Goal: Answer question/provide support: Share knowledge or assist other users

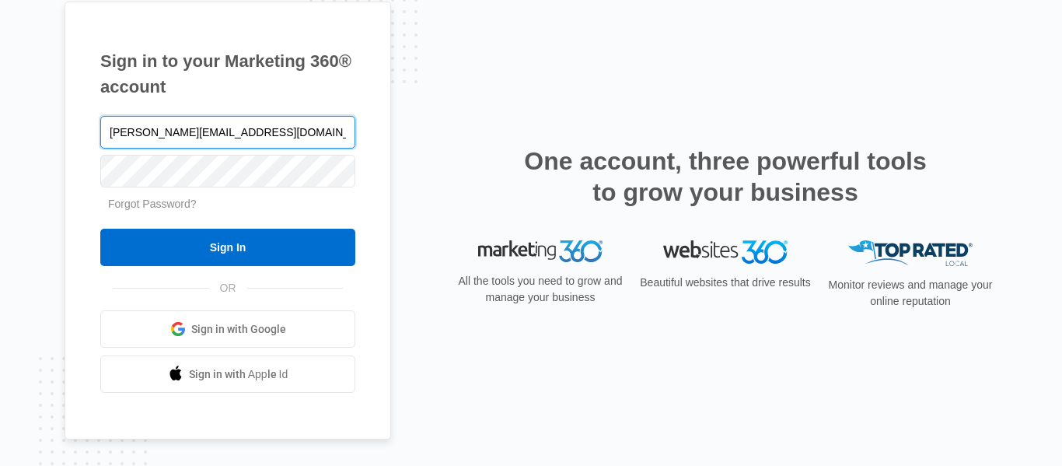
type input "[PERSON_NAME][EMAIL_ADDRESS][DOMAIN_NAME]"
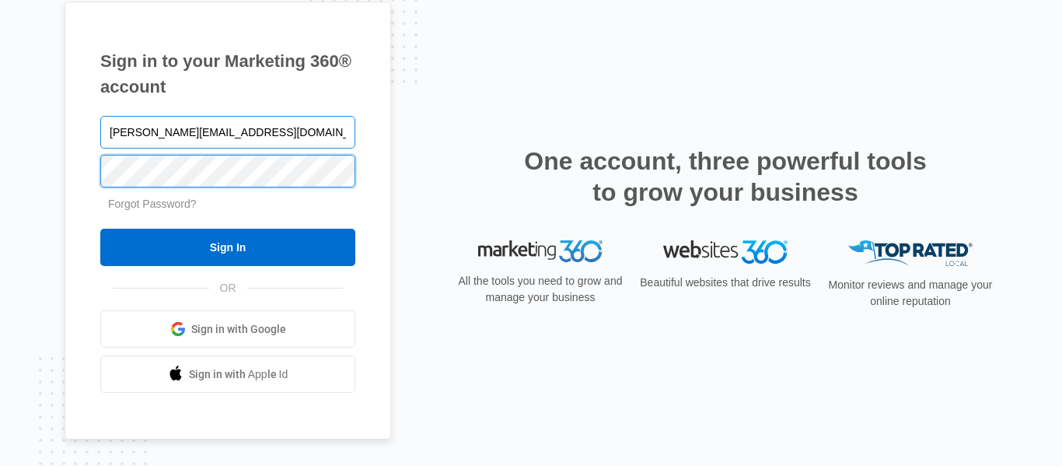
click at [100, 229] on input "Sign In" at bounding box center [227, 247] width 255 height 37
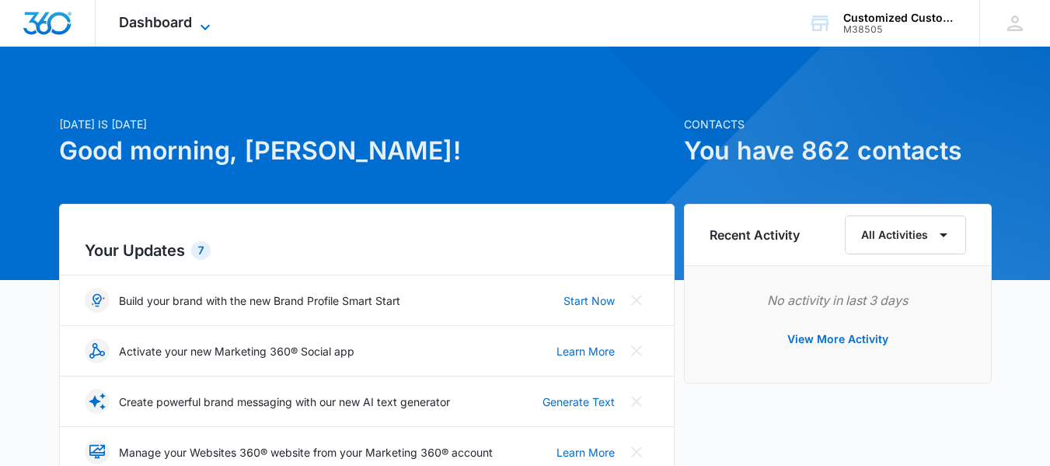
click at [206, 21] on icon at bounding box center [205, 27] width 19 height 19
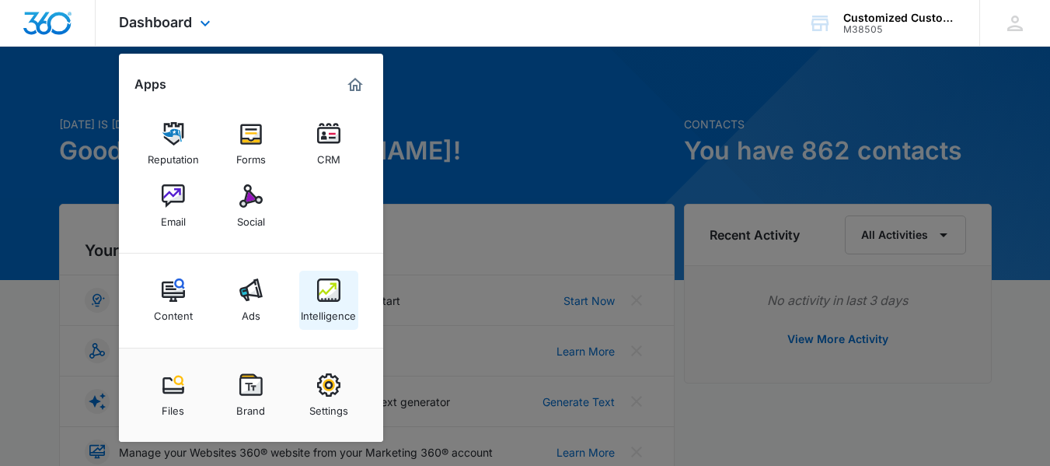
click at [335, 292] on img at bounding box center [328, 289] width 23 height 23
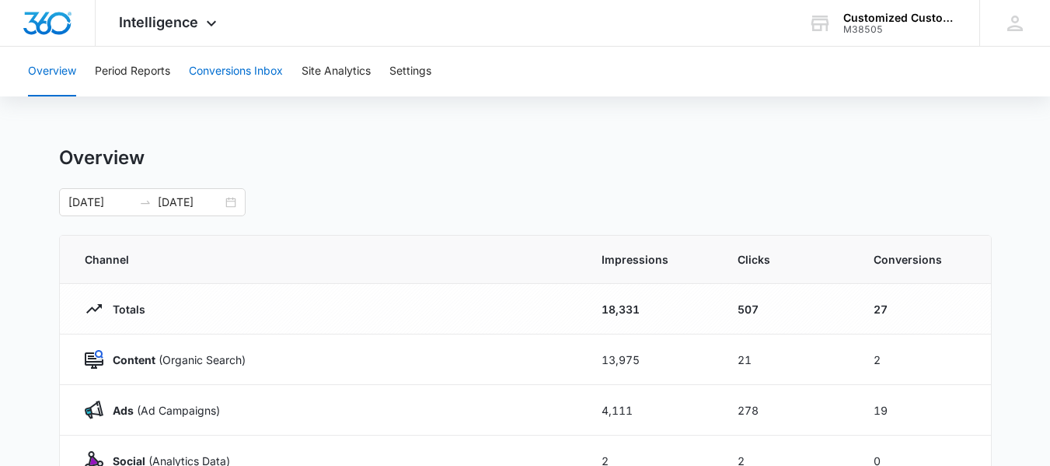
click at [249, 74] on button "Conversions Inbox" at bounding box center [236, 72] width 94 height 50
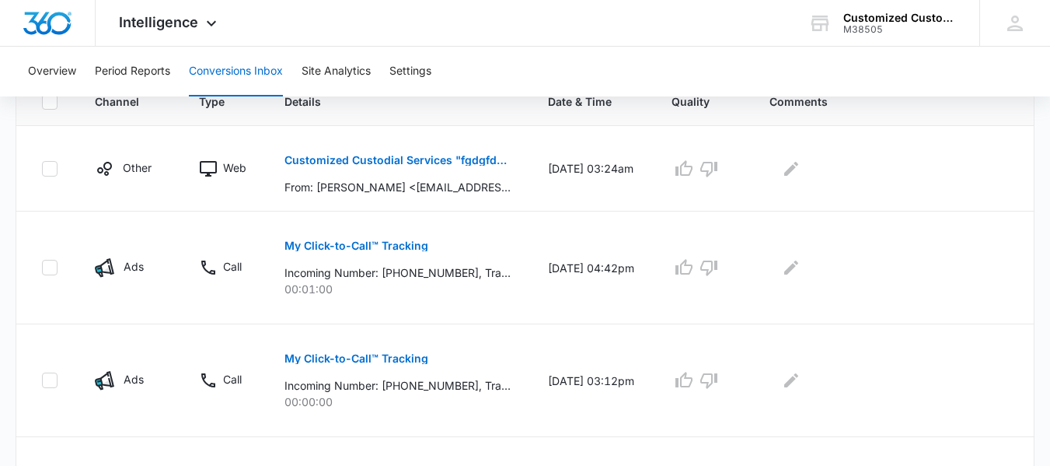
scroll to position [361, 0]
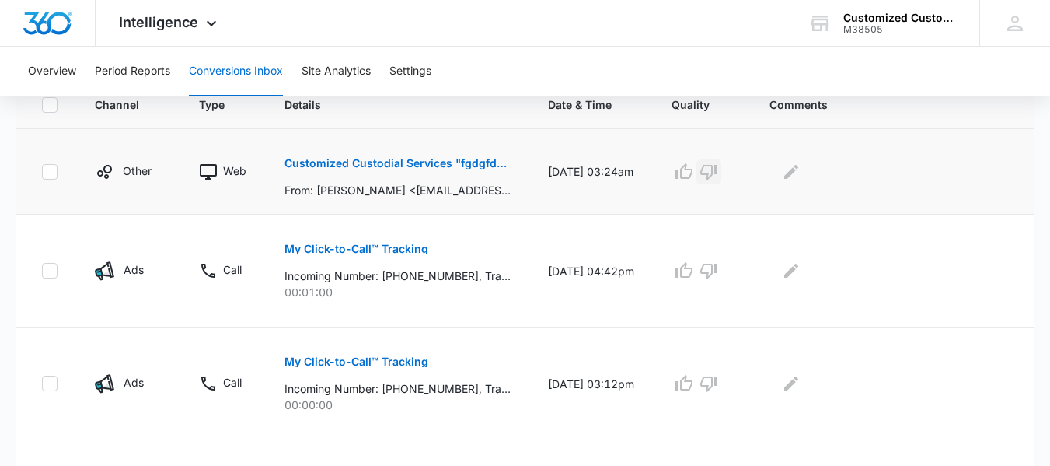
click at [718, 173] on icon "button" at bounding box center [709, 171] width 19 height 19
click at [801, 174] on icon "Edit Comments" at bounding box center [791, 171] width 19 height 19
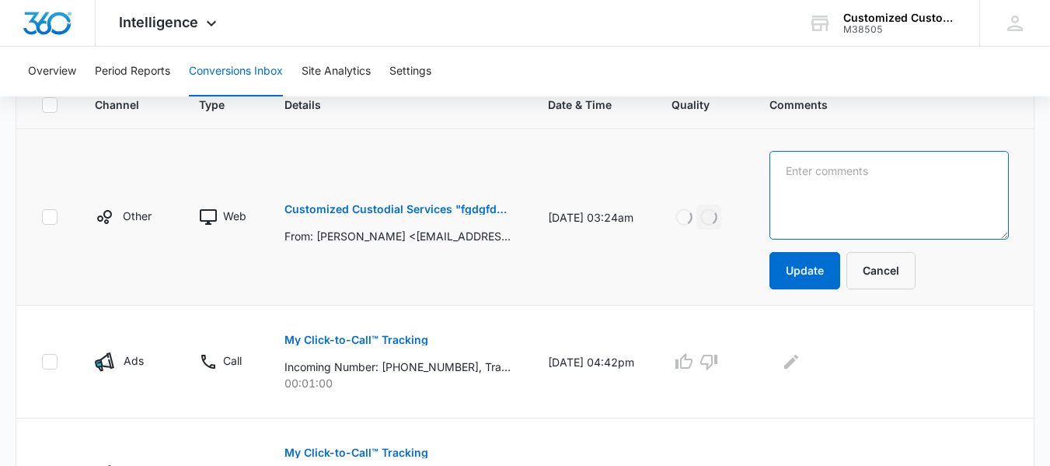
click at [810, 174] on textarea at bounding box center [888, 195] width 239 height 89
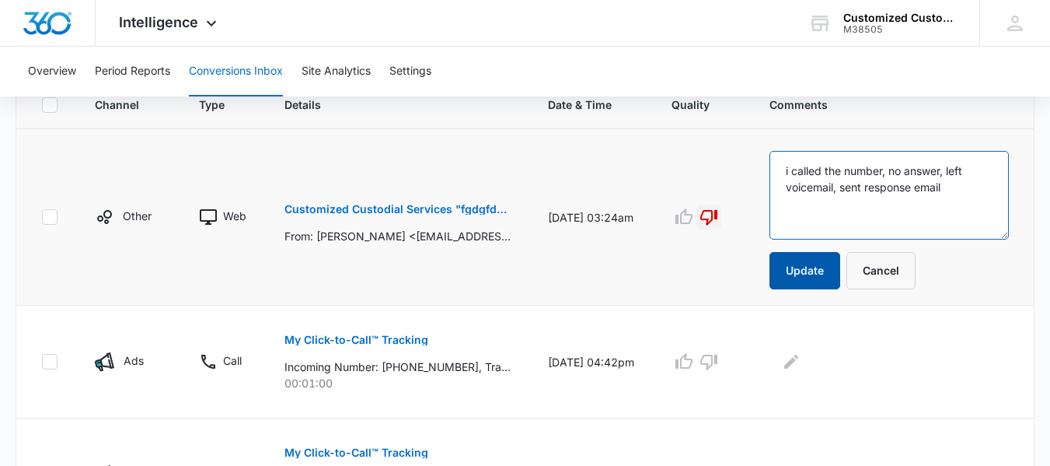
type textarea "i called the number, no answer, left voicemail, sent response email"
click at [792, 265] on button "Update" at bounding box center [804, 270] width 71 height 37
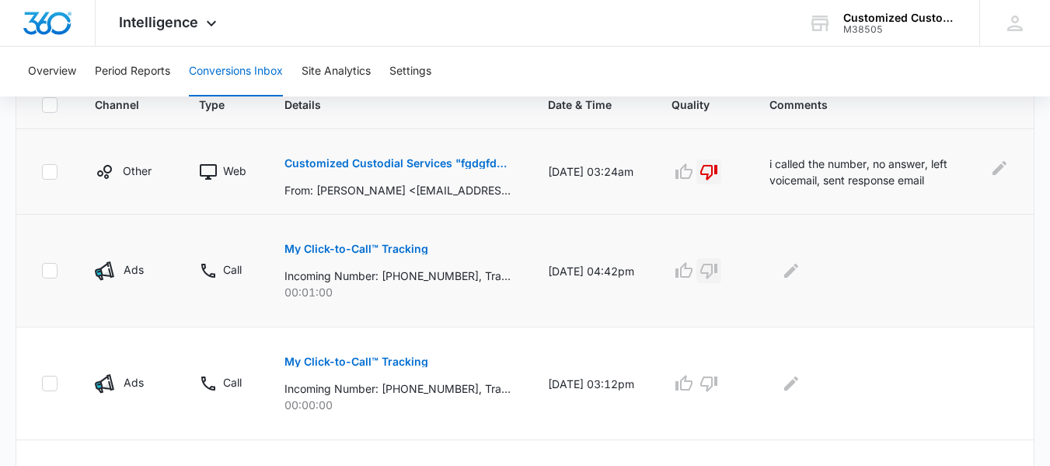
click at [717, 273] on icon "button" at bounding box center [708, 271] width 17 height 16
click at [801, 267] on icon "Edit Comments" at bounding box center [791, 270] width 19 height 19
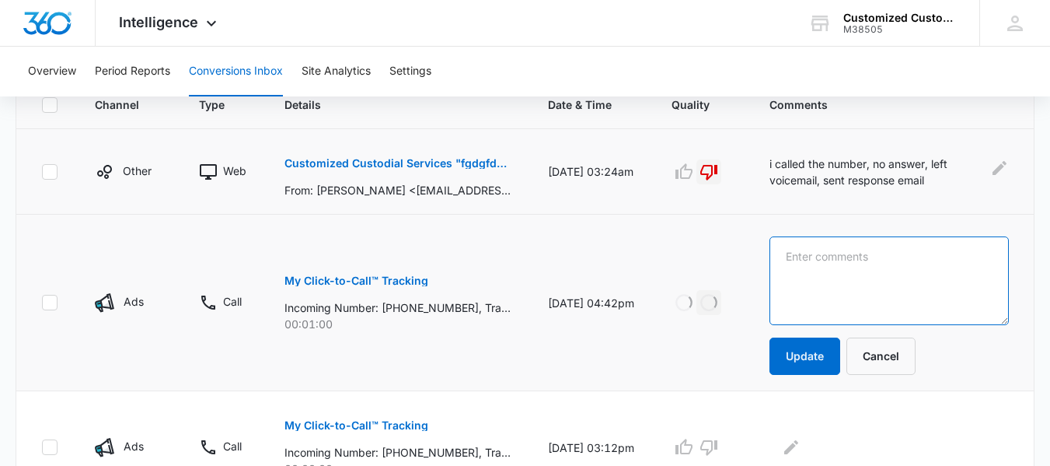
click at [805, 259] on textarea at bounding box center [888, 280] width 239 height 89
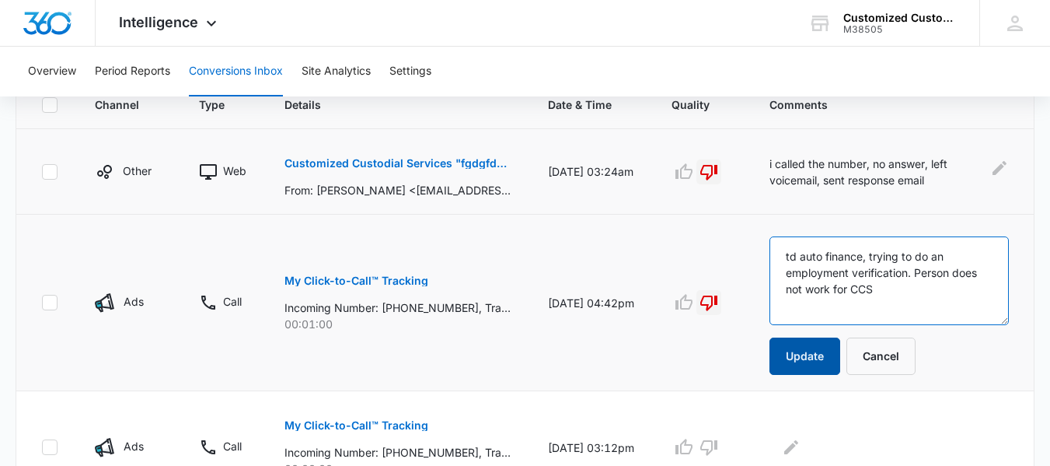
type textarea "td auto finance, trying to do an employment verification. Person does not work …"
click at [809, 352] on button "Update" at bounding box center [804, 355] width 71 height 37
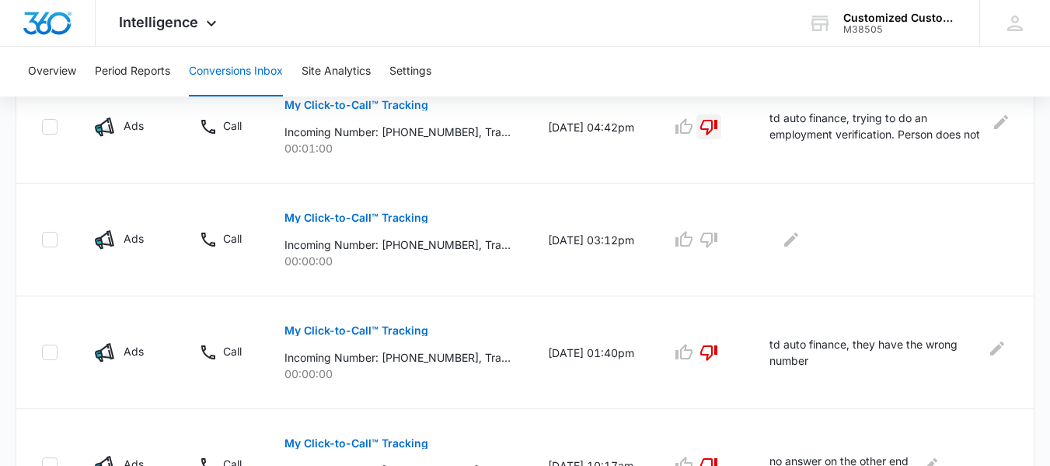
scroll to position [483, 0]
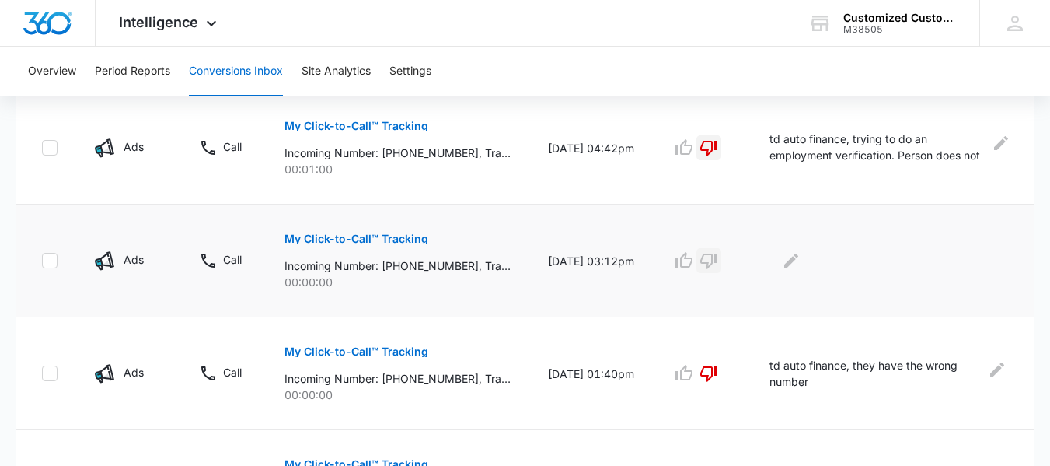
click at [718, 257] on icon "button" at bounding box center [709, 260] width 19 height 19
click at [804, 250] on button "Edit Comments" at bounding box center [791, 260] width 25 height 25
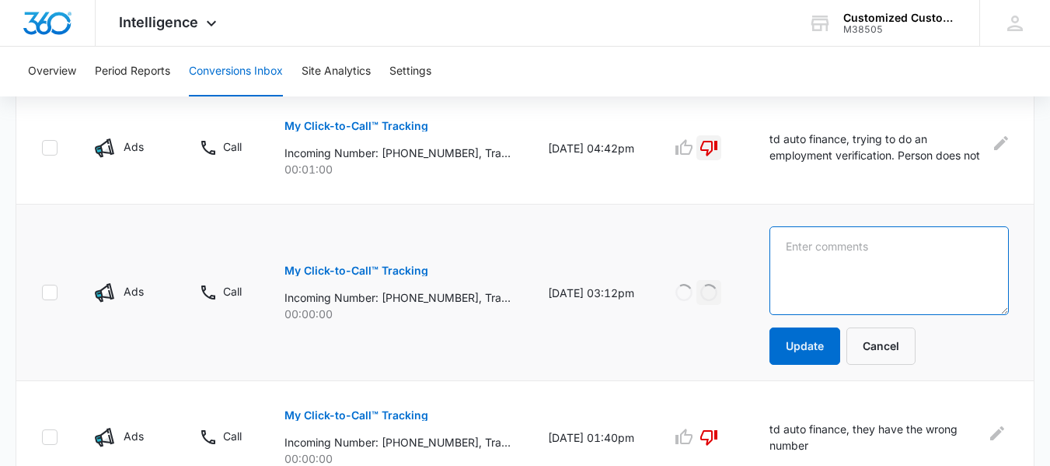
click at [805, 250] on textarea at bounding box center [888, 270] width 239 height 89
type textarea "S"
type textarea "same as above"
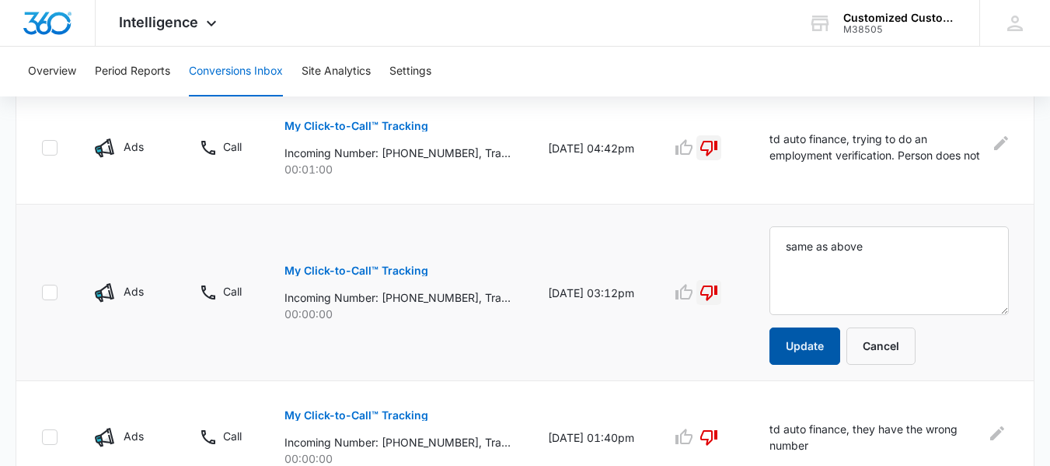
click at [813, 342] on button "Update" at bounding box center [804, 345] width 71 height 37
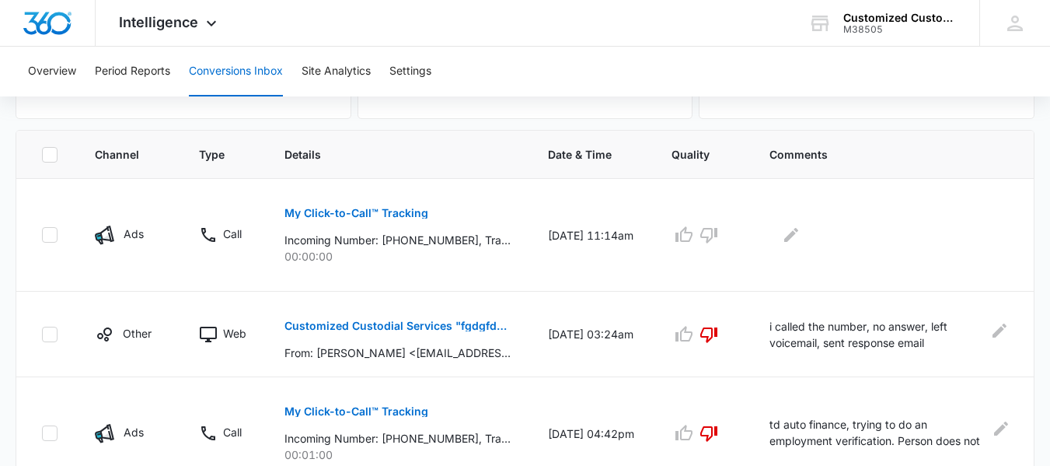
scroll to position [344, 0]
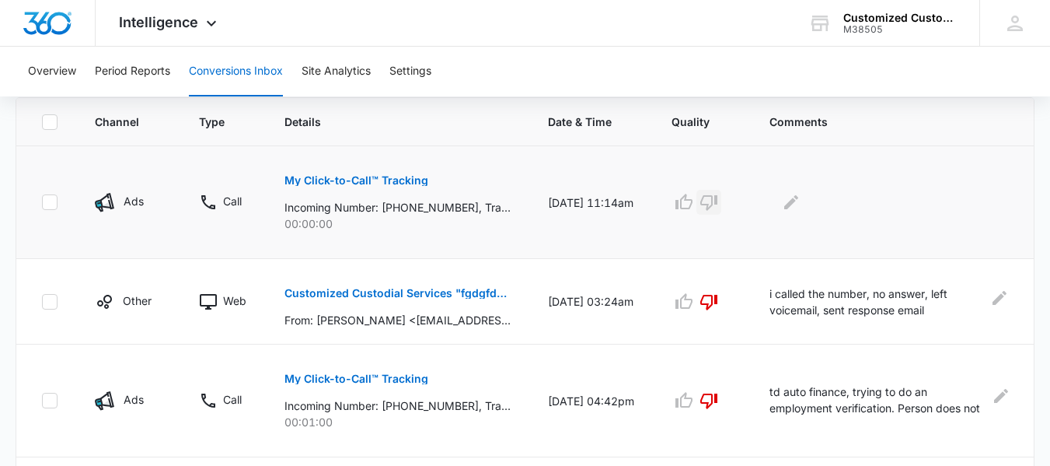
click at [717, 201] on icon "button" at bounding box center [709, 202] width 19 height 19
click at [797, 196] on icon "Edit Comments" at bounding box center [791, 202] width 19 height 19
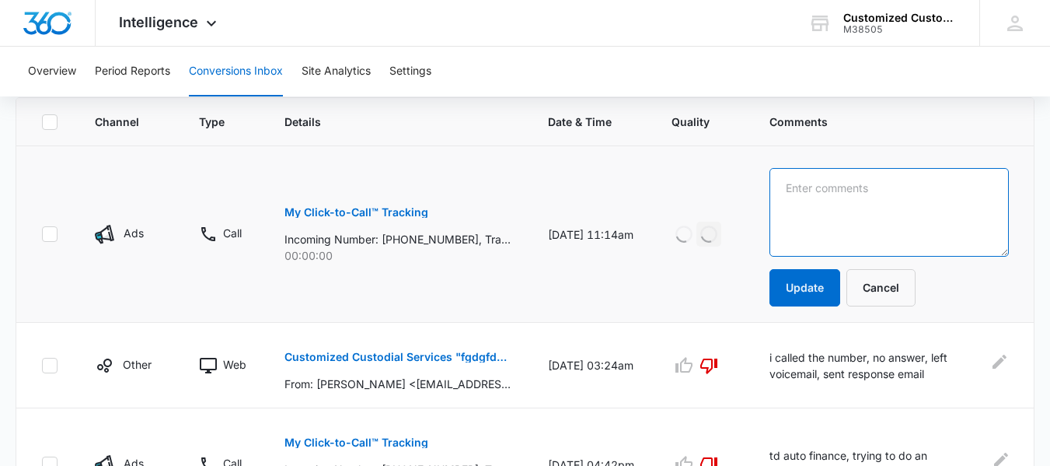
click at [797, 194] on textarea at bounding box center [888, 212] width 239 height 89
type textarea "td auto finance"
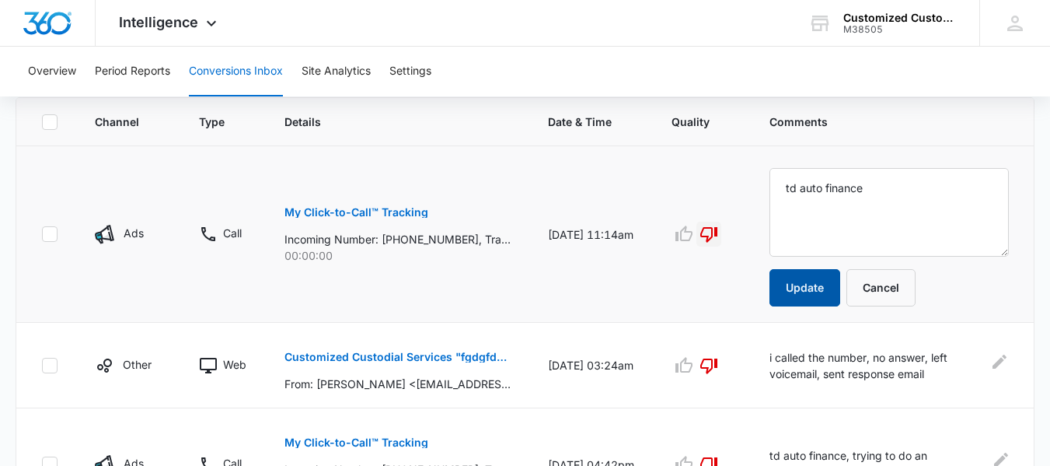
click at [807, 287] on button "Update" at bounding box center [804, 287] width 71 height 37
